Goal: Task Accomplishment & Management: Manage account settings

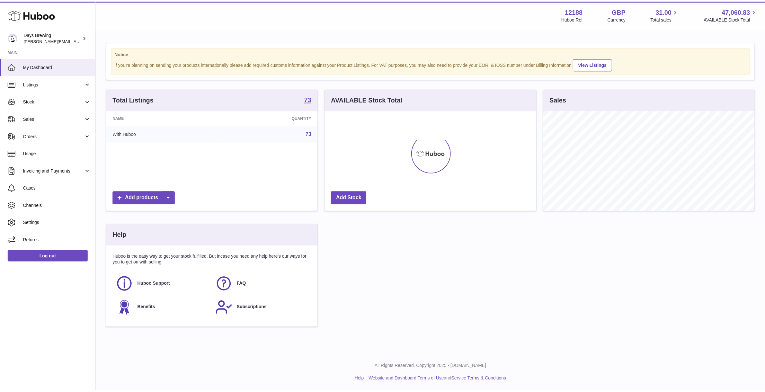
scroll to position [100, 213]
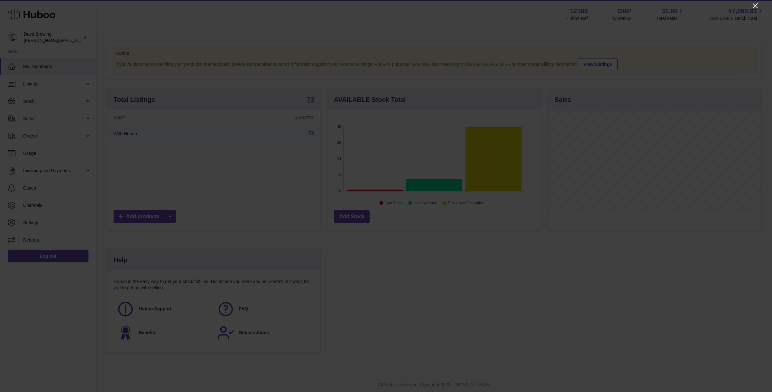
click at [753, 4] on icon "Close" at bounding box center [755, 6] width 8 height 8
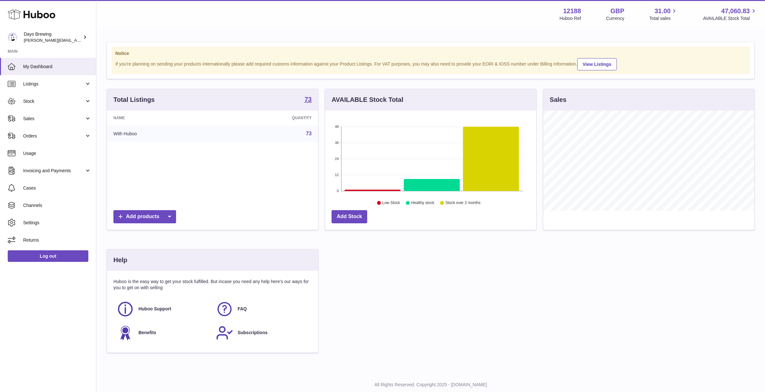
scroll to position [1, 0]
click at [490, 277] on div "Total Listings 73 Name Quantity With Huboo 73 Add products AVAILABLE Stock Tota…" at bounding box center [431, 223] width 655 height 270
click at [388, 281] on div "Total Listings 73 Name Quantity With Huboo 73 Add products AVAILABLE Stock Tota…" at bounding box center [431, 223] width 655 height 270
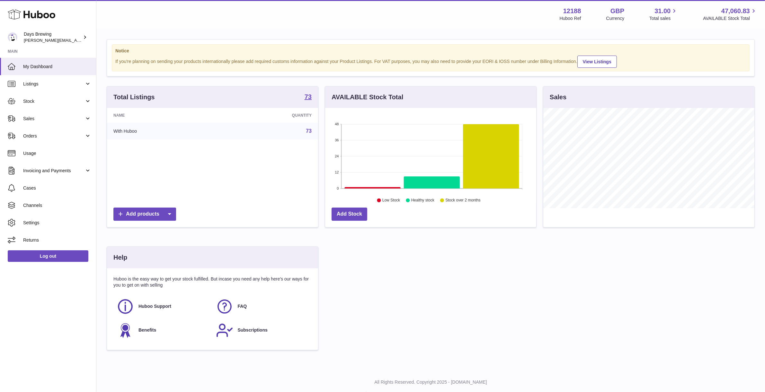
click at [425, 321] on div "Total Listings 73 Name Quantity With Huboo 73 Add products AVAILABLE Stock Tota…" at bounding box center [431, 221] width 655 height 270
click at [444, 299] on div "Total Listings 73 Name Quantity With Huboo 73 Add products AVAILABLE Stock Tota…" at bounding box center [431, 221] width 655 height 270
click at [482, 263] on div "Total Listings 73 Name Quantity With Huboo 73 Add products AVAILABLE Stock Tota…" at bounding box center [431, 221] width 655 height 270
click at [453, 263] on div "Total Listings 73 Name Quantity With Huboo 73 Add products AVAILABLE Stock Tota…" at bounding box center [431, 221] width 655 height 270
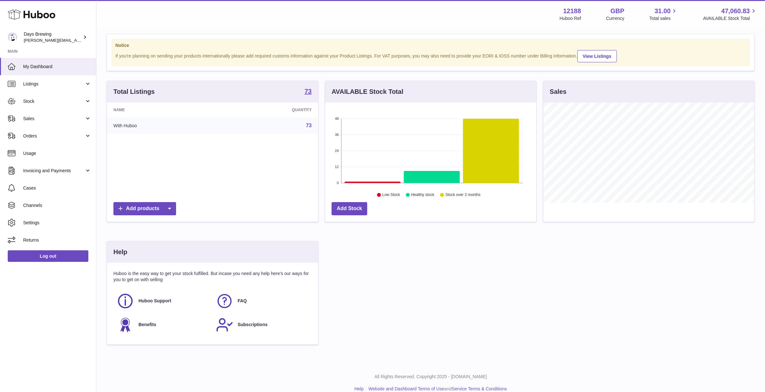
click at [380, 283] on div "Total Listings 73 Name Quantity With Huboo 73 Add products AVAILABLE Stock Tota…" at bounding box center [431, 216] width 655 height 270
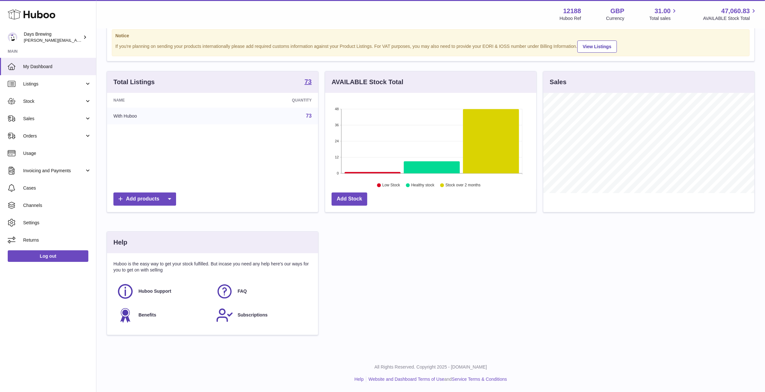
scroll to position [0, 0]
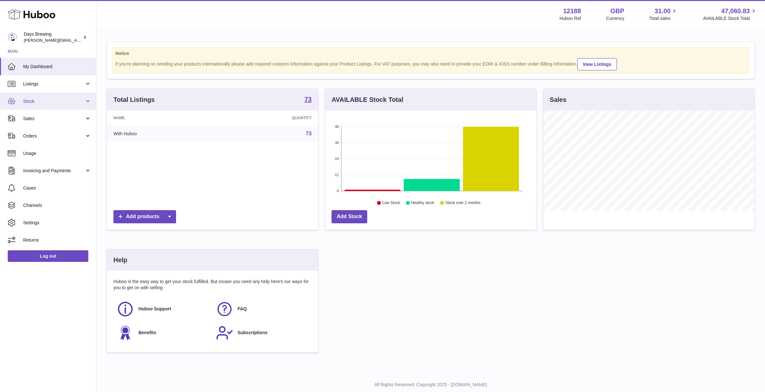
click at [50, 98] on span "Stock" at bounding box center [53, 101] width 61 height 6
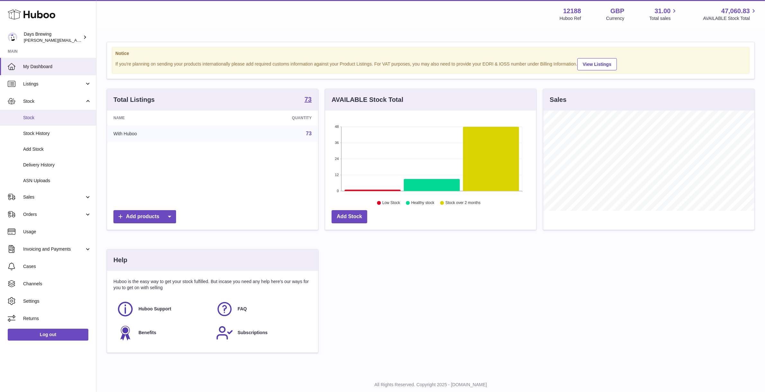
click at [51, 113] on link "Stock" at bounding box center [48, 118] width 96 height 16
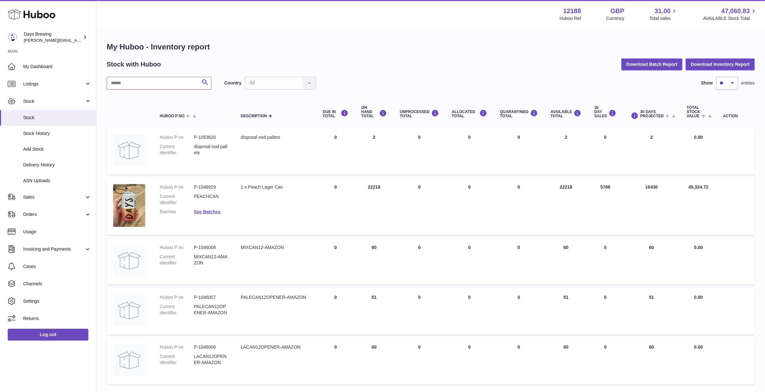
click at [188, 86] on input "text" at bounding box center [159, 83] width 105 height 13
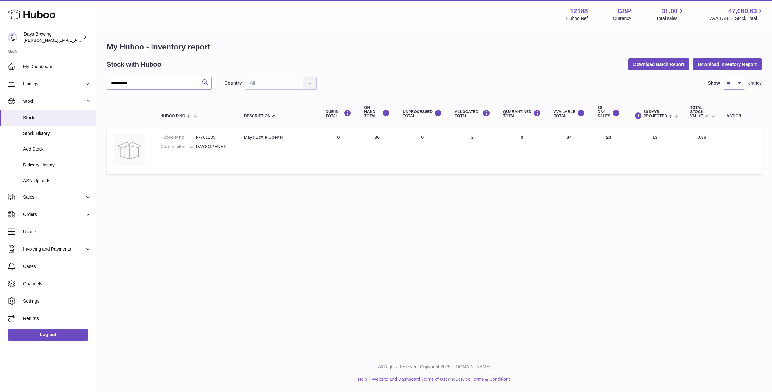
click at [235, 177] on table "Huboo P no Description DUE IN TOTAL ON HAND Total UNPROCESSED Total ALLOCATED T…" at bounding box center [434, 137] width 655 height 82
drag, startPoint x: 138, startPoint y: 82, endPoint x: 84, endPoint y: 73, distance: 55.0
click at [84, 73] on div "**********" at bounding box center [386, 196] width 772 height 392
type input "*"
type input "******"
